Goal: Transaction & Acquisition: Purchase product/service

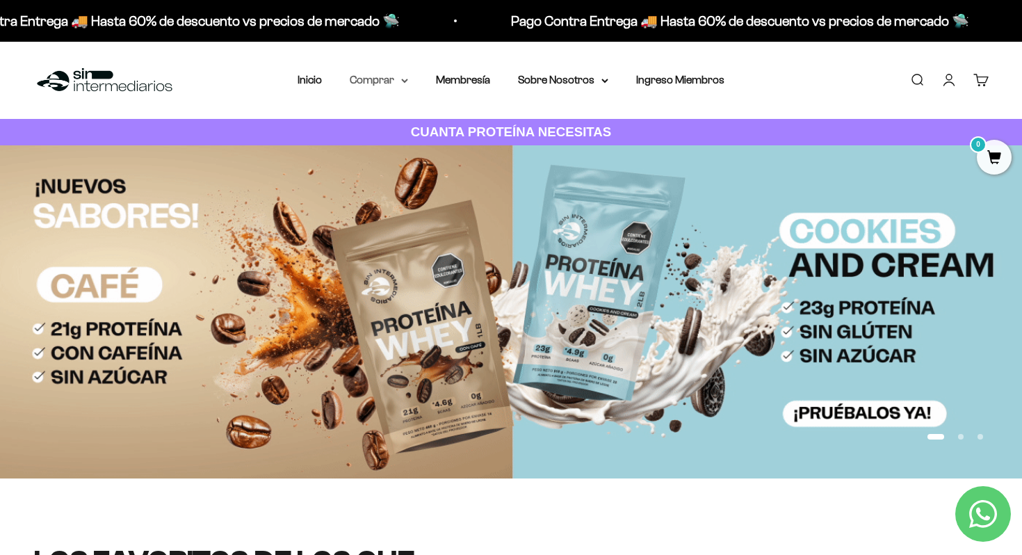
click at [368, 79] on summary "Comprar" at bounding box center [379, 80] width 58 height 18
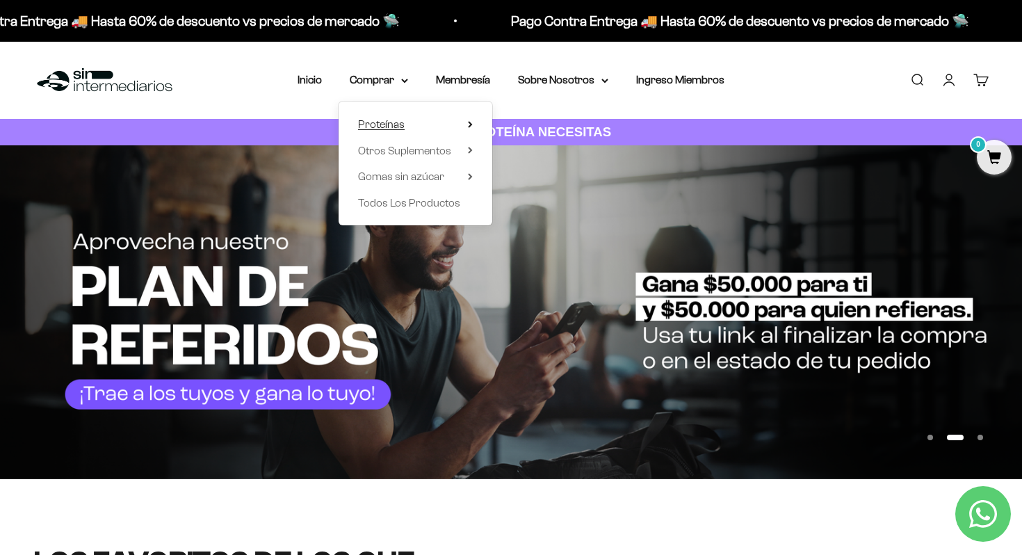
click at [382, 121] on span "Proteínas" at bounding box center [381, 124] width 47 height 12
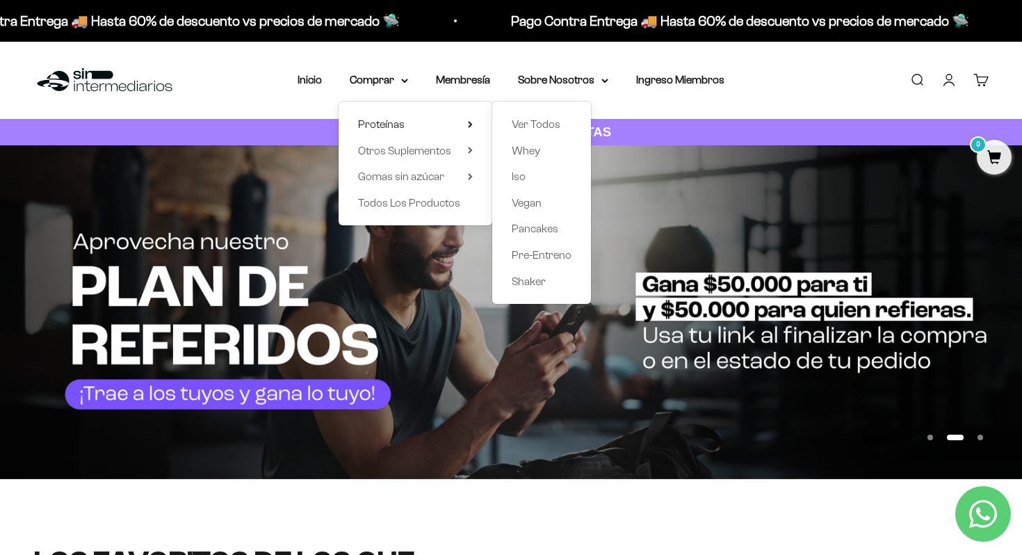
click at [396, 135] on div "Proteínas Ver Todos Whey Iso Vegan Shaker" at bounding box center [415, 163] width 154 height 124
click at [396, 158] on span "Otros Suplementos" at bounding box center [404, 151] width 93 height 18
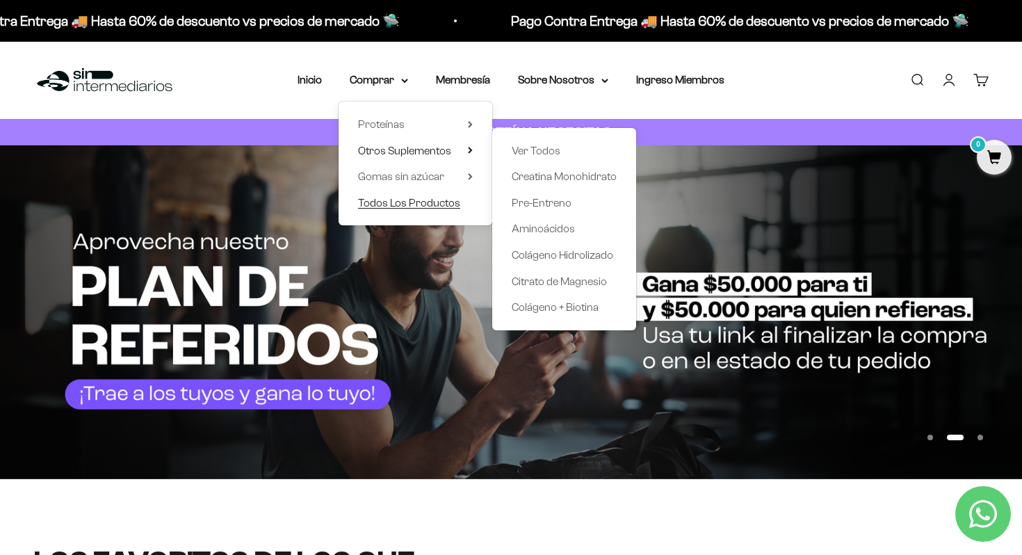
click at [405, 197] on span "Todos Los Productos" at bounding box center [409, 203] width 102 height 12
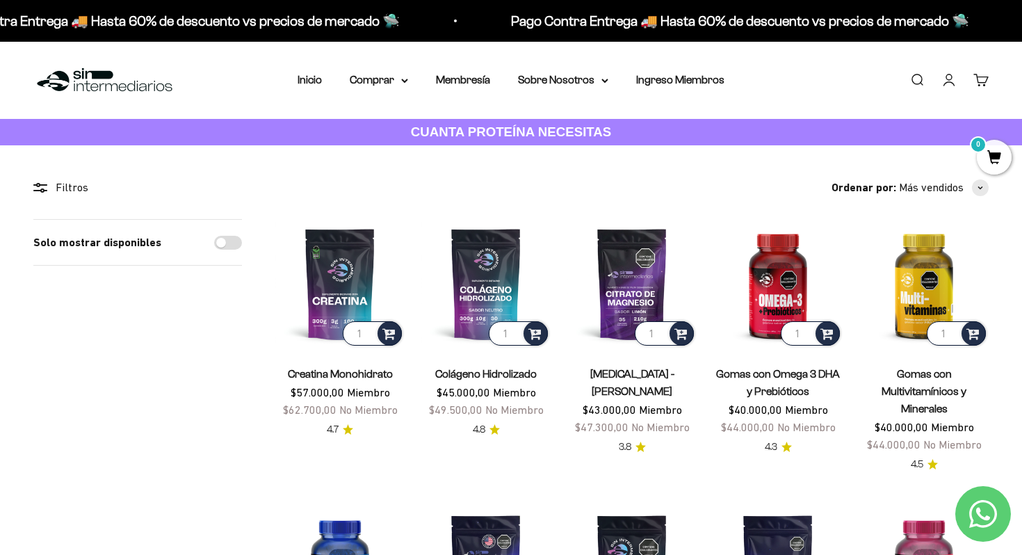
click at [471, 73] on li "Membresía" at bounding box center [463, 80] width 54 height 18
click at [471, 88] on li "Membresía" at bounding box center [463, 80] width 54 height 18
click at [471, 73] on li "Membresía" at bounding box center [463, 80] width 54 height 18
click at [456, 81] on link "Membresía" at bounding box center [463, 80] width 54 height 12
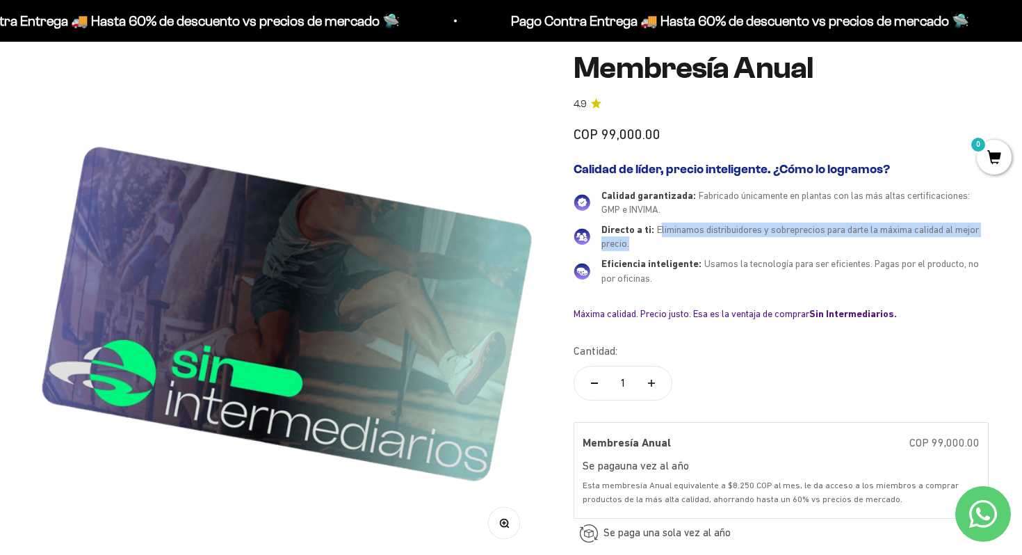
drag, startPoint x: 658, startPoint y: 231, endPoint x: 717, endPoint y: 238, distance: 59.4
click at [717, 238] on div "Directo a ti: Eliminamos distribuidores y sobreprecios para darte la máxima cal…" at bounding box center [794, 236] width 387 height 28
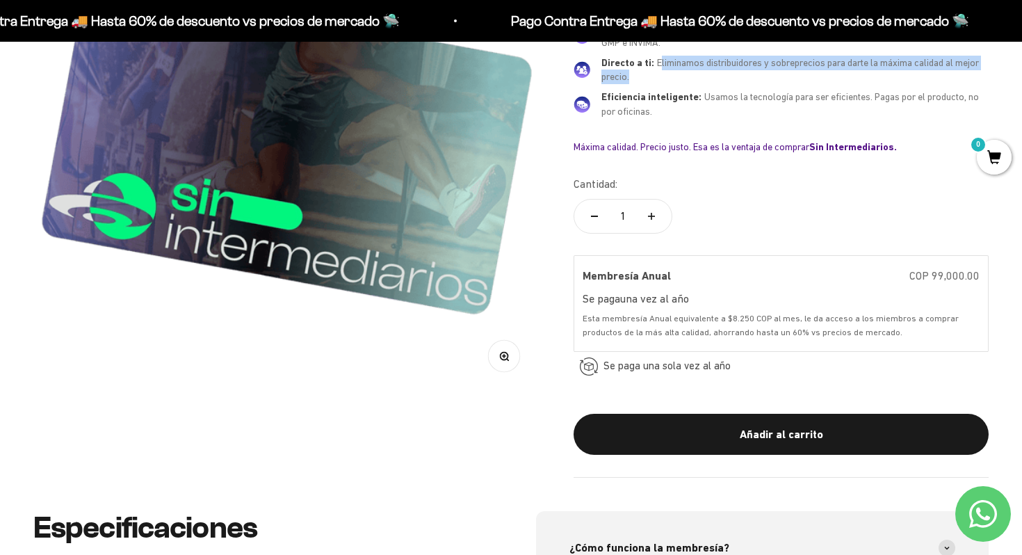
scroll to position [293, 0]
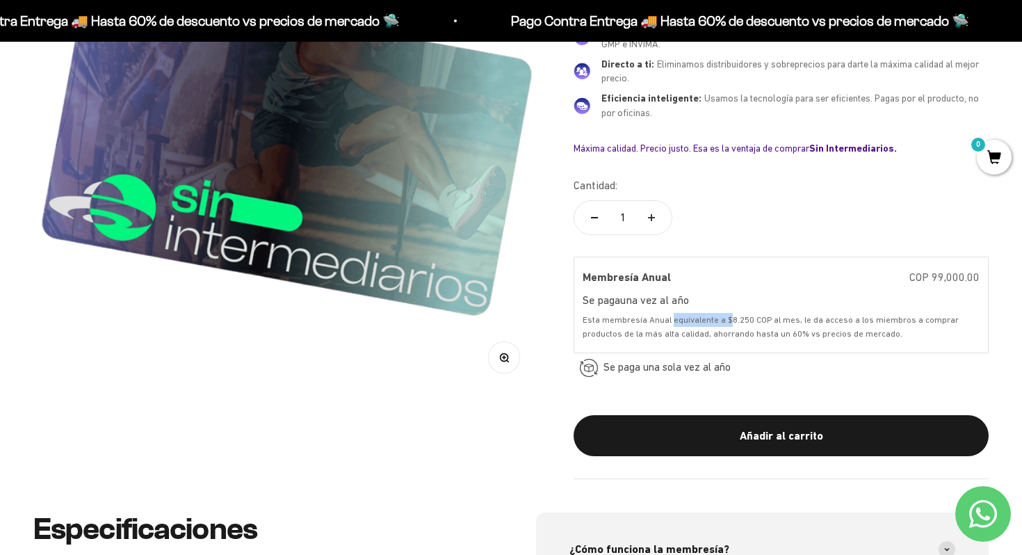
drag, startPoint x: 671, startPoint y: 318, endPoint x: 732, endPoint y: 322, distance: 60.6
click at [732, 322] on div "Esta membresía Anual equivalente a $8.250 COP al mes, le da acceso a los miembr…" at bounding box center [780, 327] width 397 height 28
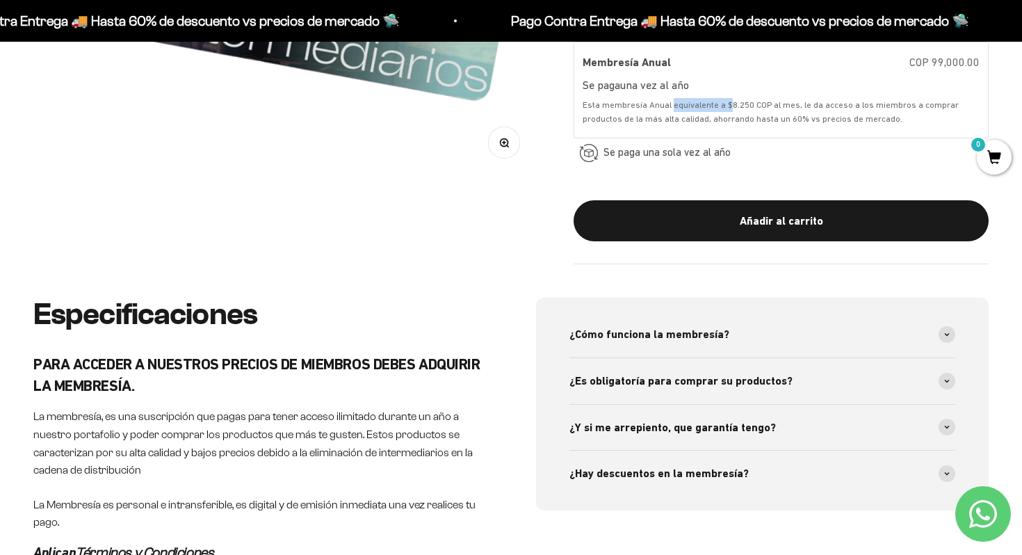
scroll to position [510, 0]
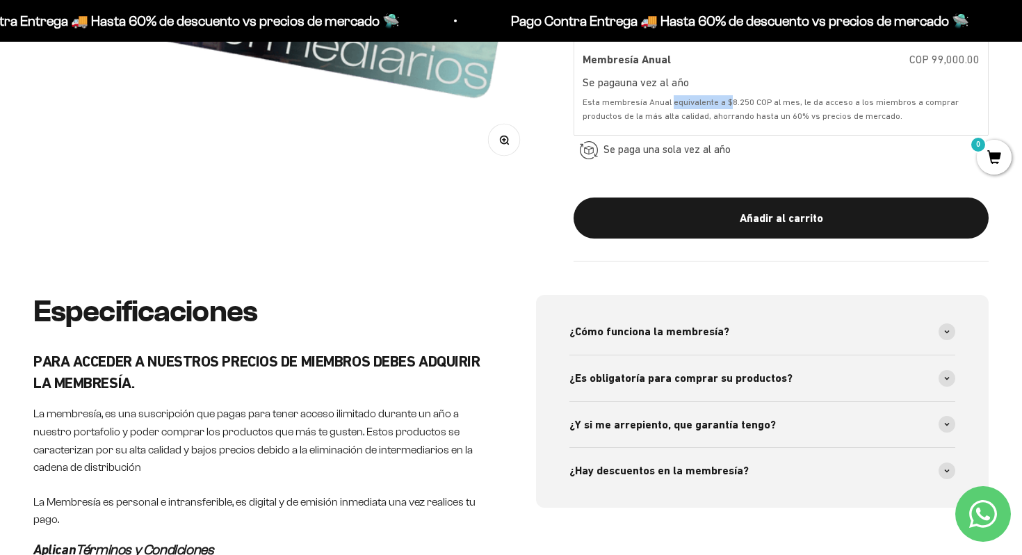
click at [732, 322] on div "¿Cómo funciona la membresía?" at bounding box center [762, 332] width 386 height 46
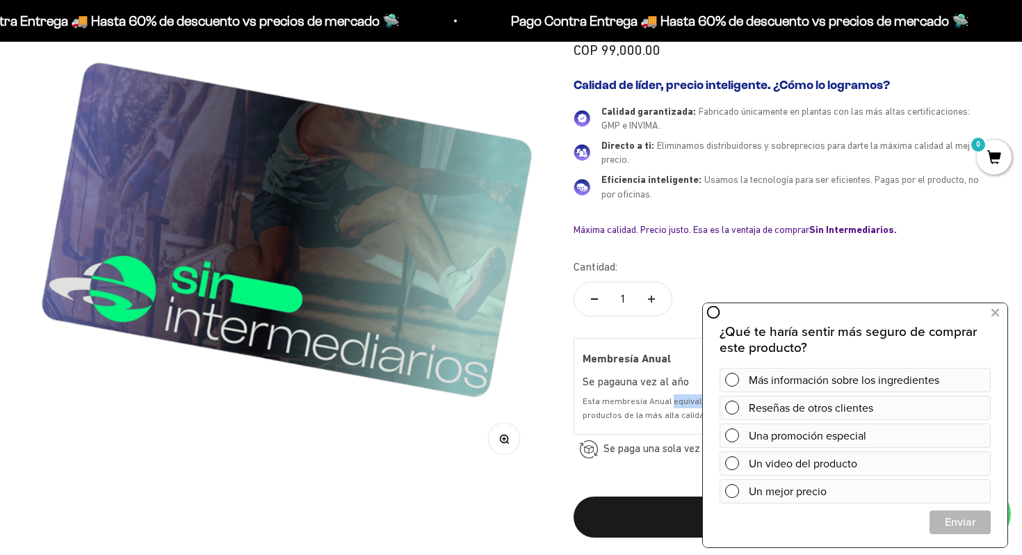
scroll to position [0, 0]
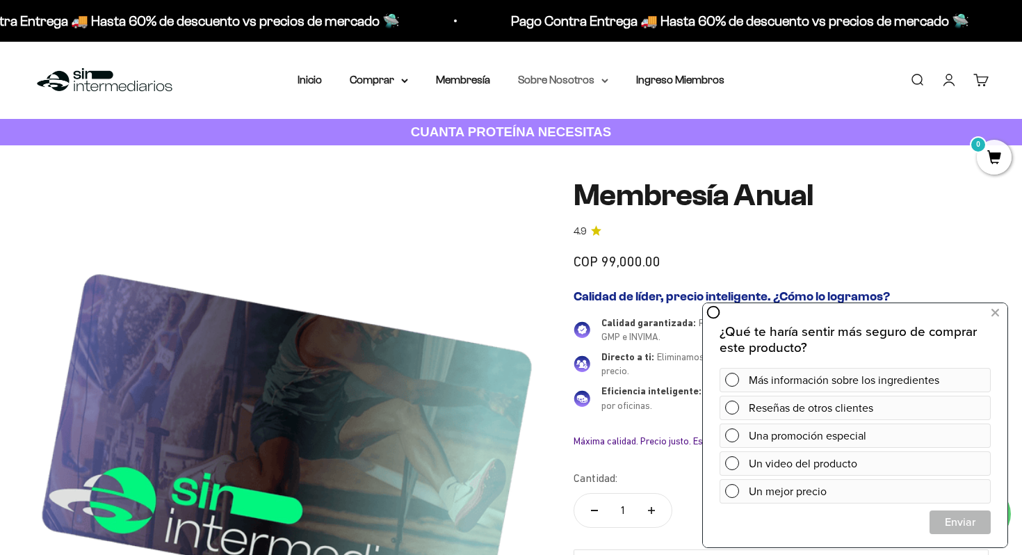
click at [558, 88] on summary "Sobre Nosotros" at bounding box center [563, 80] width 90 height 18
click at [655, 74] on link "Ingreso Miembros" at bounding box center [680, 80] width 88 height 12
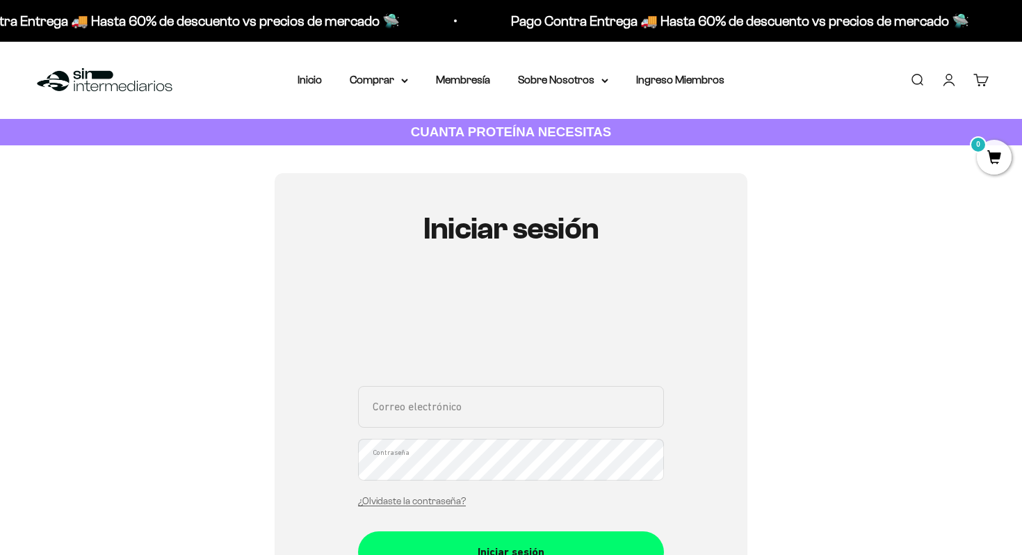
click at [325, 83] on nav "Inicio Comprar Proteínas Ver Todos Whey Iso Vegan" at bounding box center [510, 80] width 427 height 18
click at [302, 81] on link "Inicio" at bounding box center [309, 80] width 24 height 12
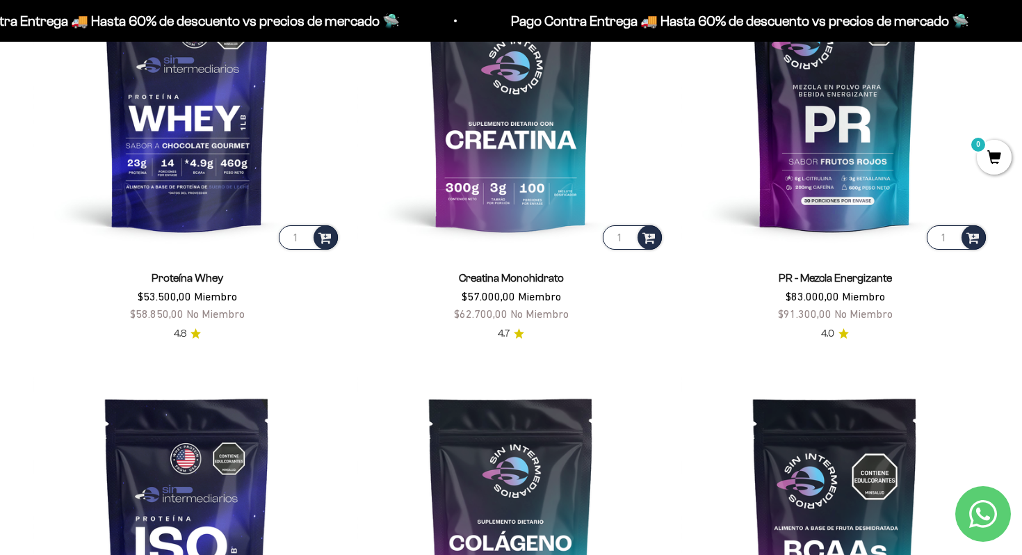
scroll to position [383, 0]
